Goal: Transaction & Acquisition: Obtain resource

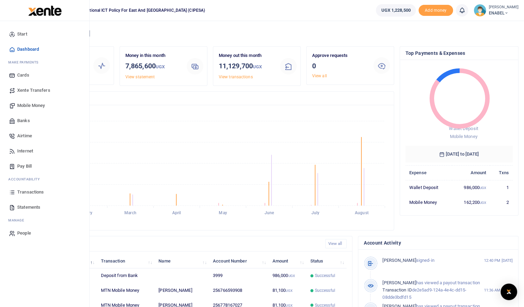
click at [30, 107] on span "Mobile Money" at bounding box center [31, 105] width 28 height 7
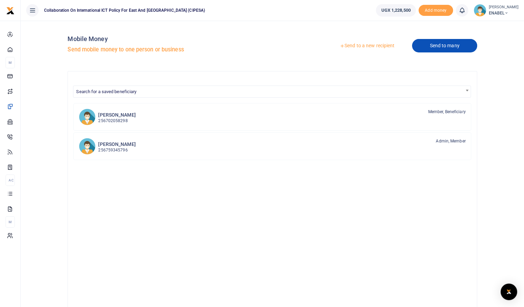
click at [441, 47] on link "Send to many" at bounding box center [444, 45] width 65 height 13
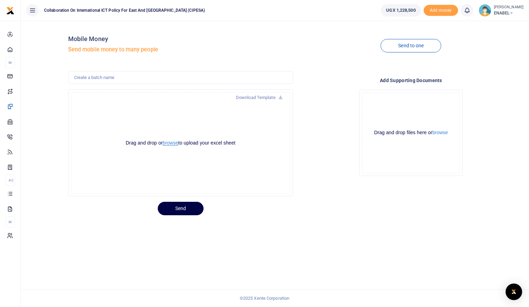
click at [172, 143] on button "browse" at bounding box center [171, 142] width 16 height 5
click at [255, 97] on link "Download Template" at bounding box center [260, 97] width 58 height 11
